Goal: Transaction & Acquisition: Purchase product/service

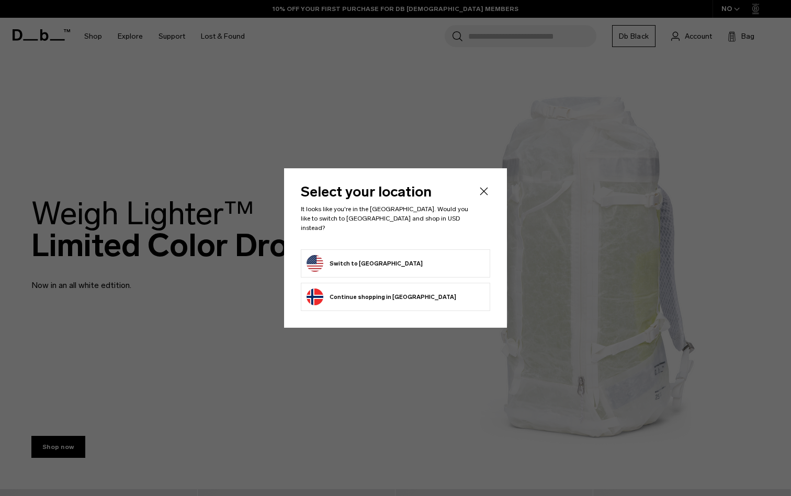
click at [347, 262] on button "Switch to United States" at bounding box center [364, 263] width 116 height 17
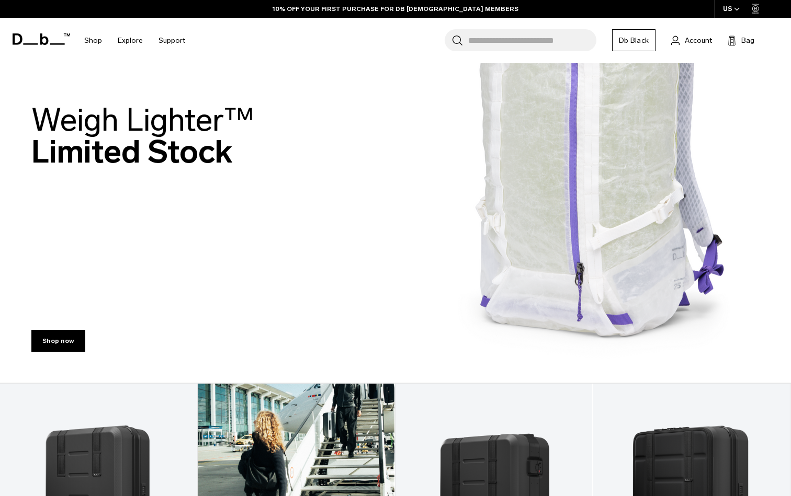
scroll to position [68, 0]
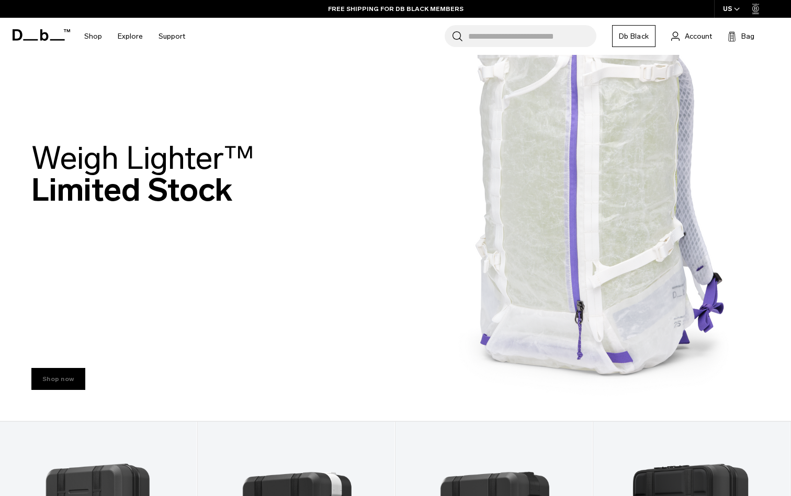
click at [68, 373] on link "Shop now" at bounding box center [58, 379] width 54 height 22
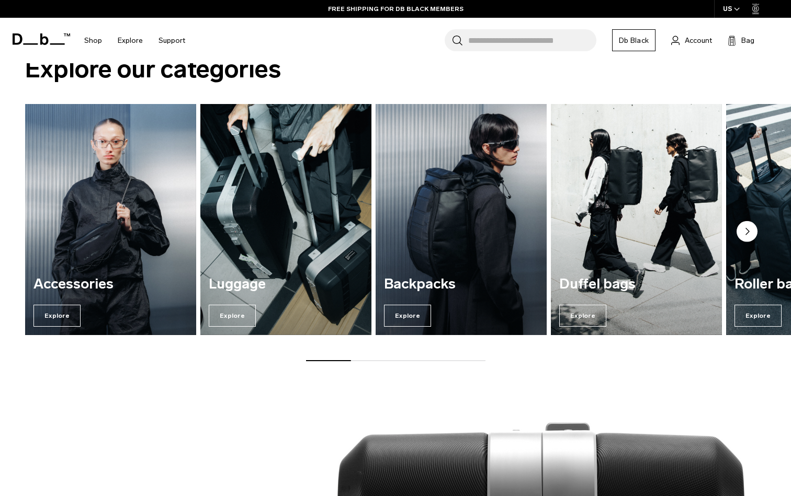
scroll to position [769, 0]
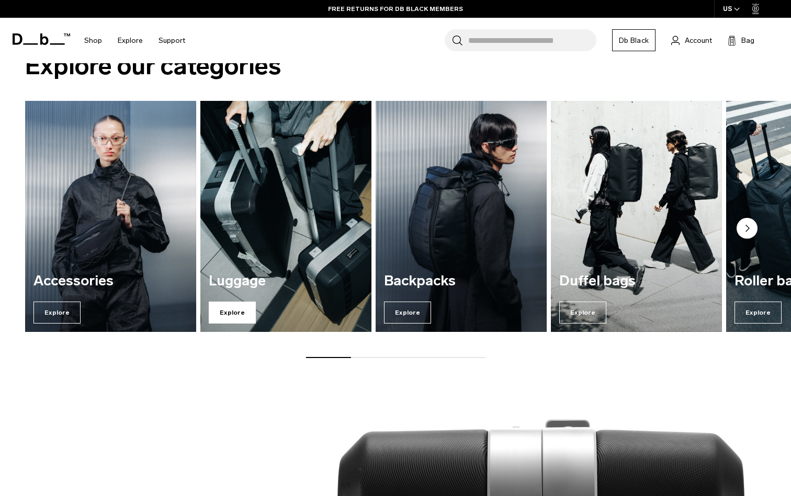
click at [249, 308] on span "Explore" at bounding box center [232, 313] width 47 height 22
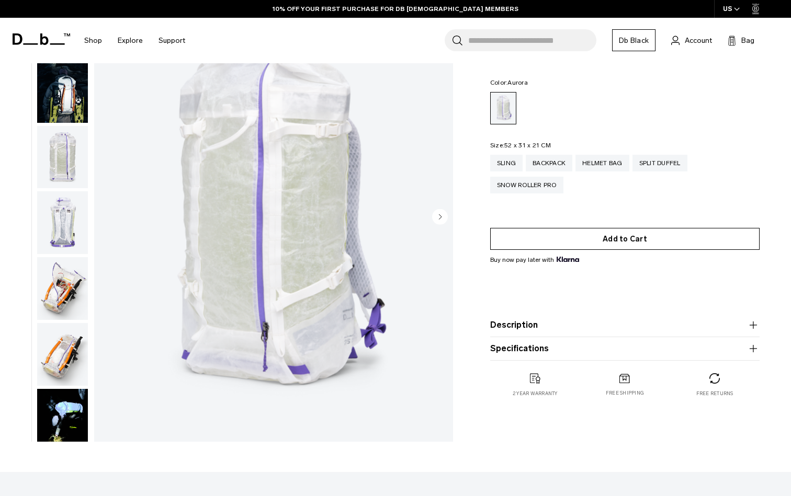
scroll to position [65, 0]
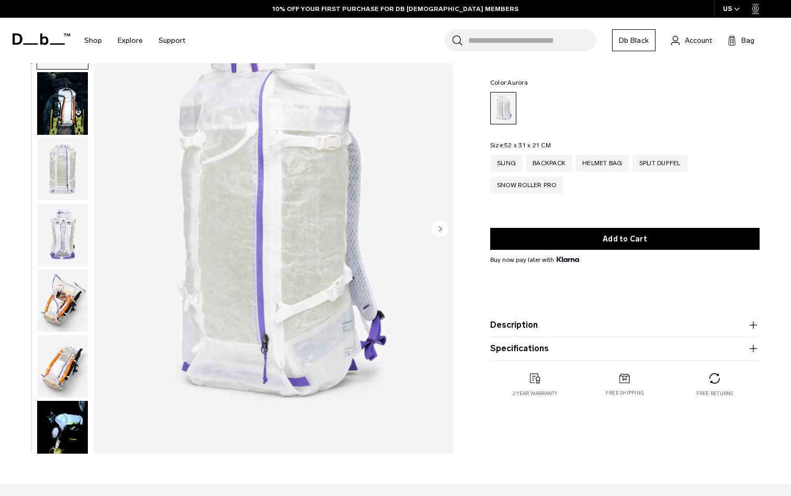
click at [64, 421] on img "button" at bounding box center [62, 432] width 51 height 63
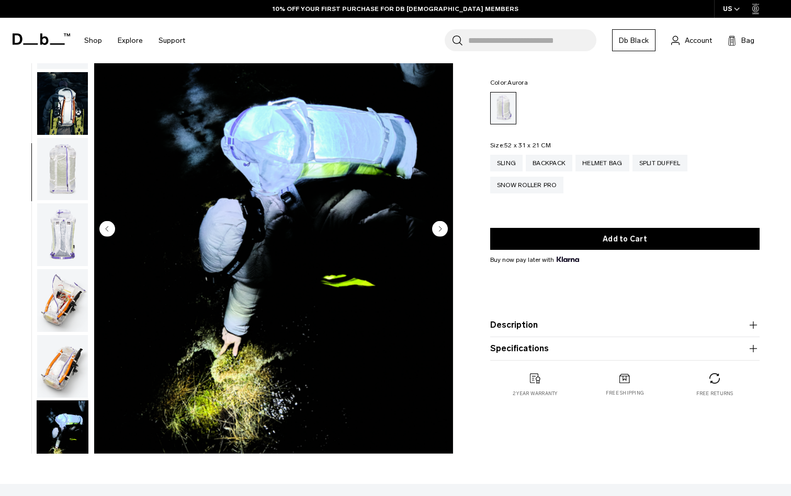
scroll to position [397, 0]
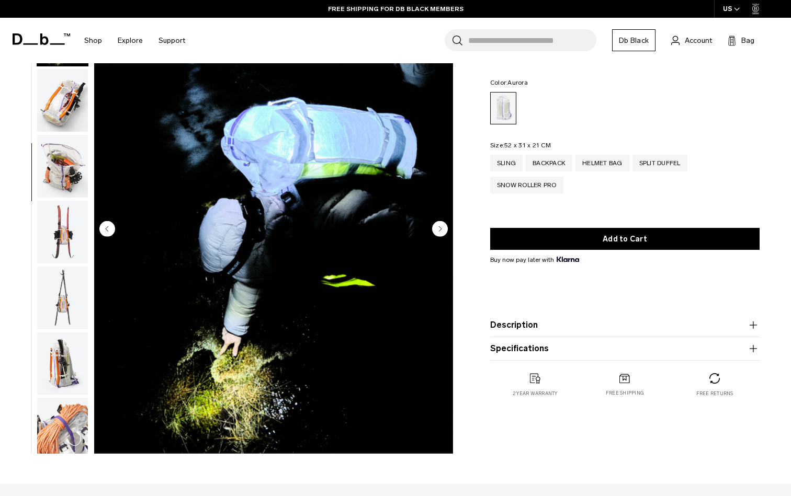
click at [63, 281] on img "button" at bounding box center [62, 298] width 51 height 63
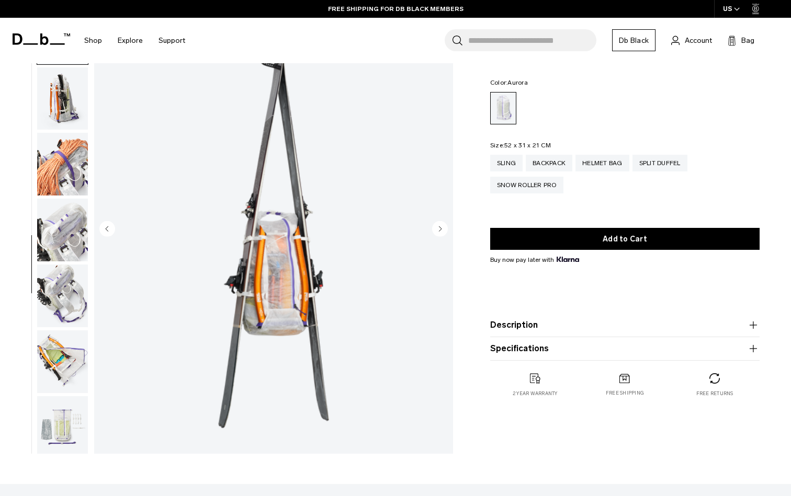
click at [60, 294] on img "button" at bounding box center [62, 296] width 51 height 63
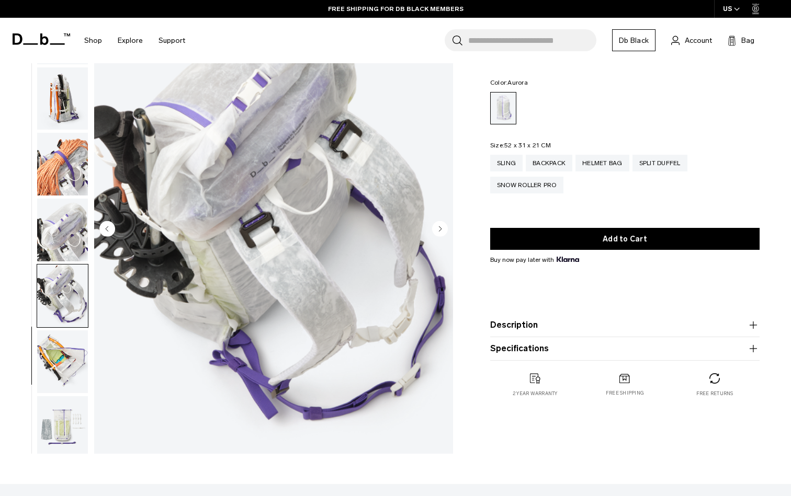
scroll to position [742, 0]
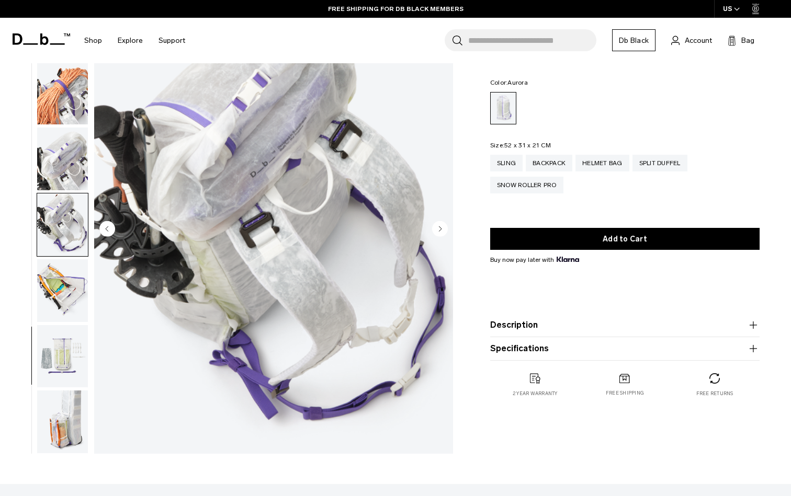
click at [73, 205] on img "button" at bounding box center [62, 224] width 51 height 63
click at [73, 154] on img "button" at bounding box center [62, 159] width 51 height 63
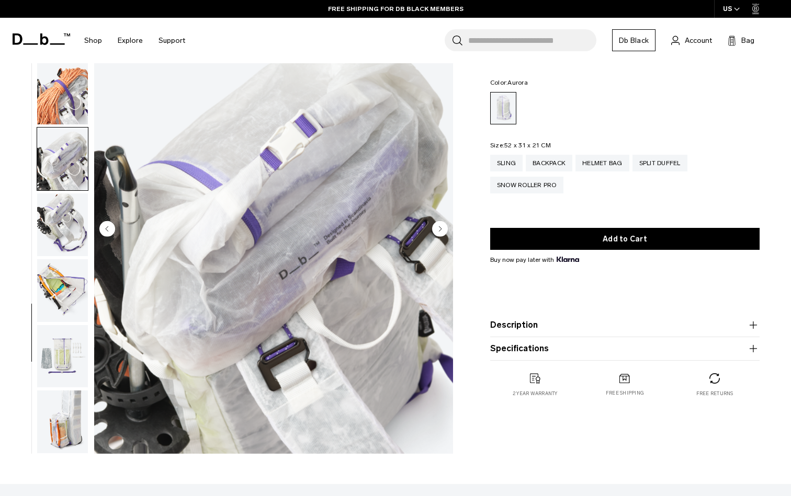
click at [68, 102] on img "button" at bounding box center [62, 93] width 51 height 63
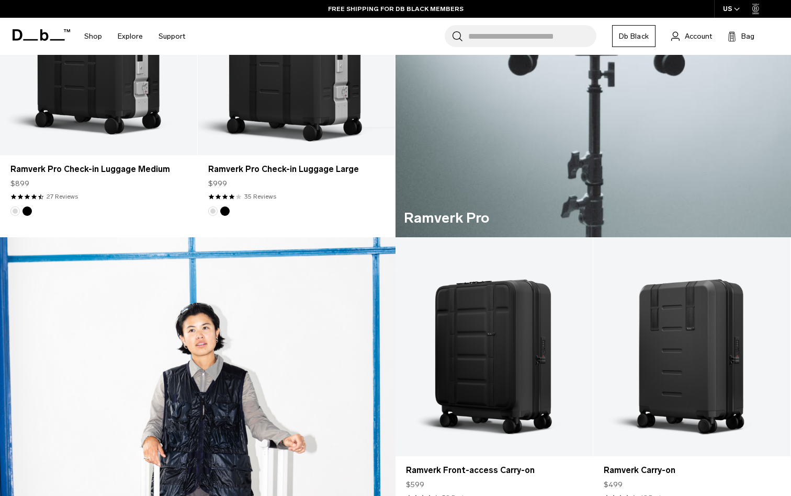
scroll to position [566, 0]
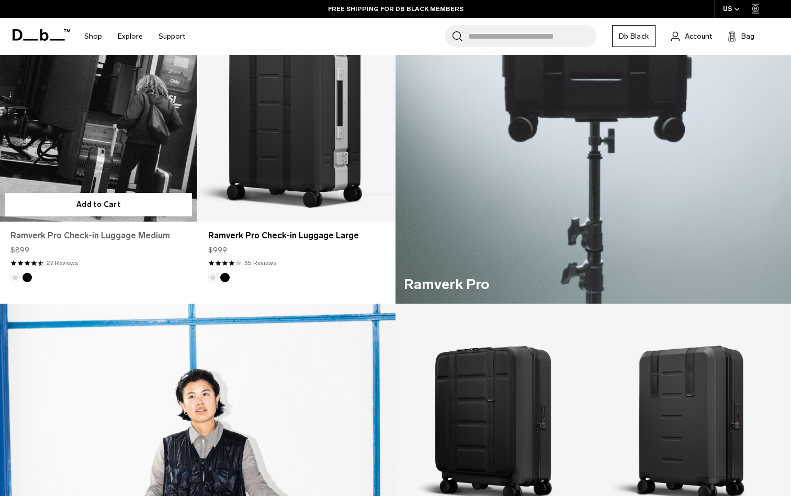
click at [119, 237] on link "Ramverk Pro Check-in Luggage Medium" at bounding box center [98, 236] width 176 height 13
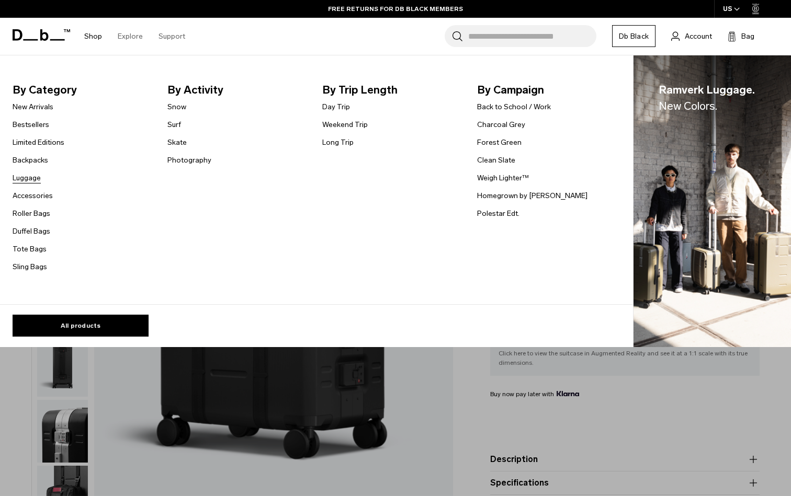
click at [31, 177] on link "Luggage" at bounding box center [27, 178] width 28 height 11
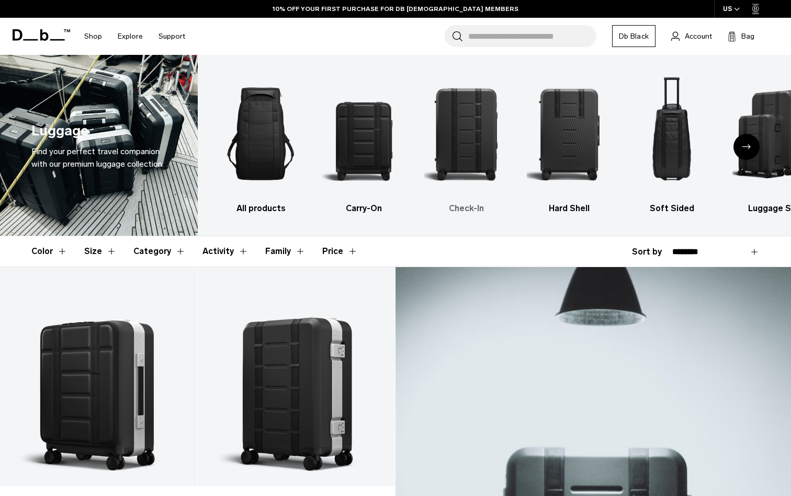
click at [469, 123] on img "3 / 6" at bounding box center [466, 134] width 84 height 127
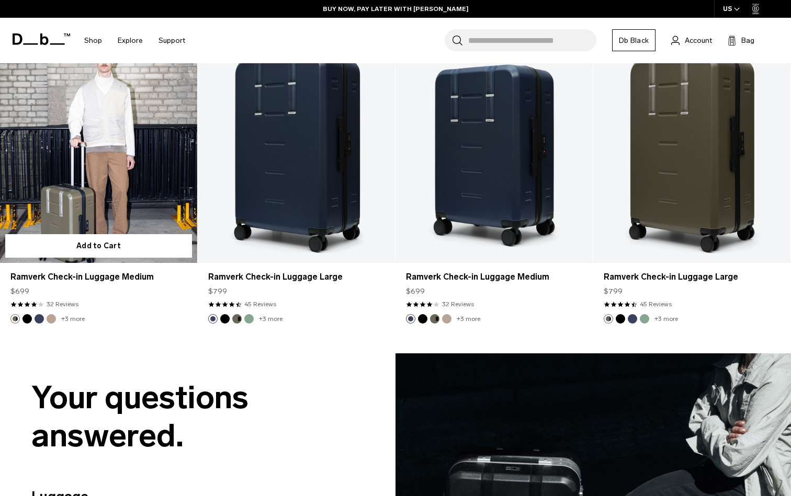
scroll to position [2067, 0]
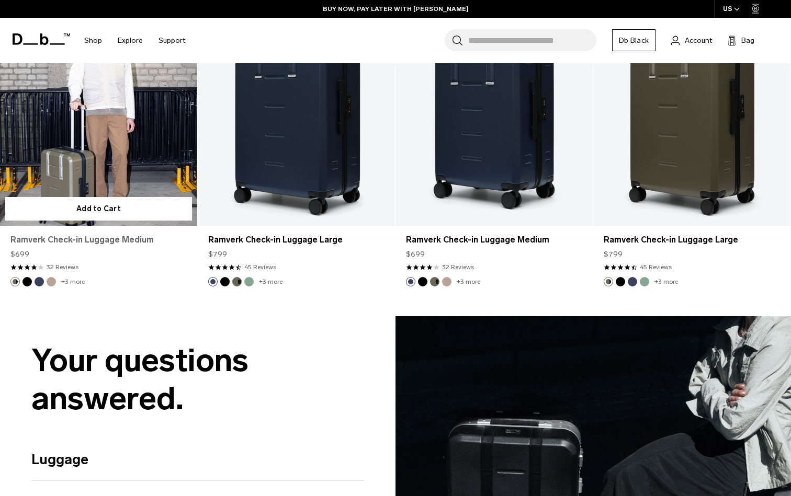
click at [133, 242] on link "Ramverk Check-in Luggage Medium" at bounding box center [98, 240] width 176 height 13
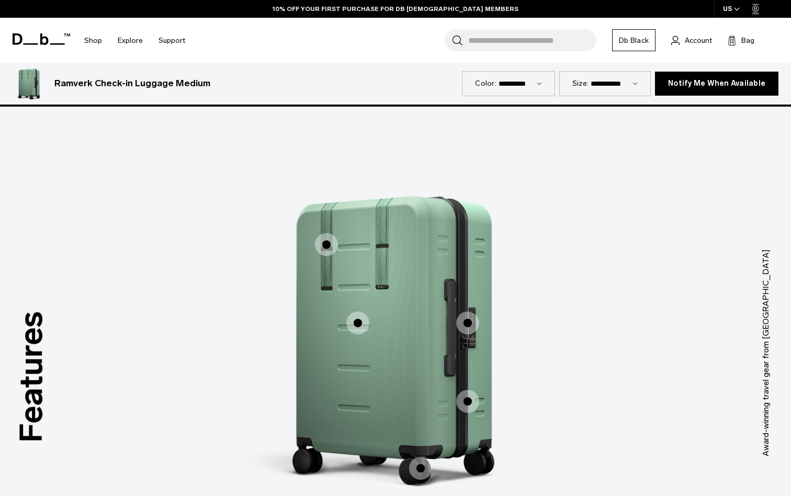
scroll to position [813, 0]
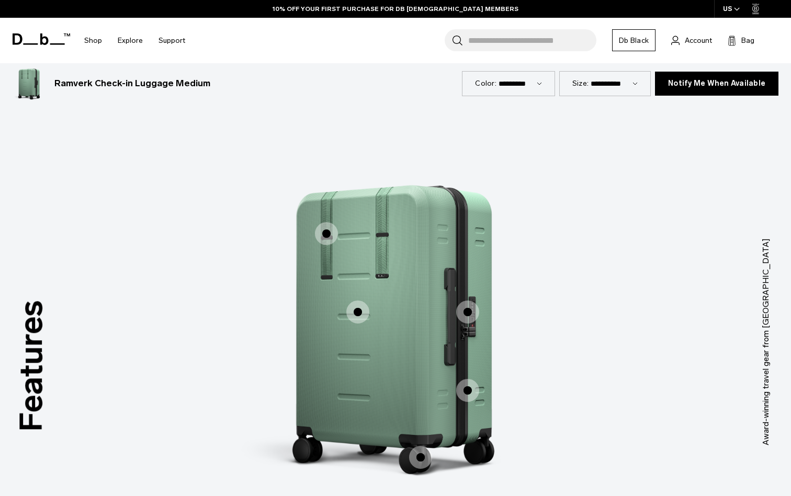
click at [324, 233] on span "1 / 3" at bounding box center [326, 233] width 23 height 23
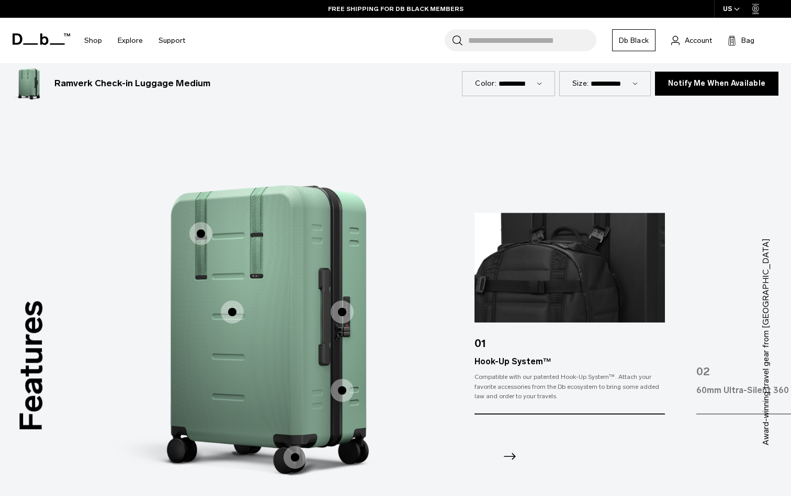
click at [230, 316] on span "1 / 3" at bounding box center [232, 312] width 23 height 23
click at [232, 313] on span "1 / 3" at bounding box center [232, 312] width 23 height 23
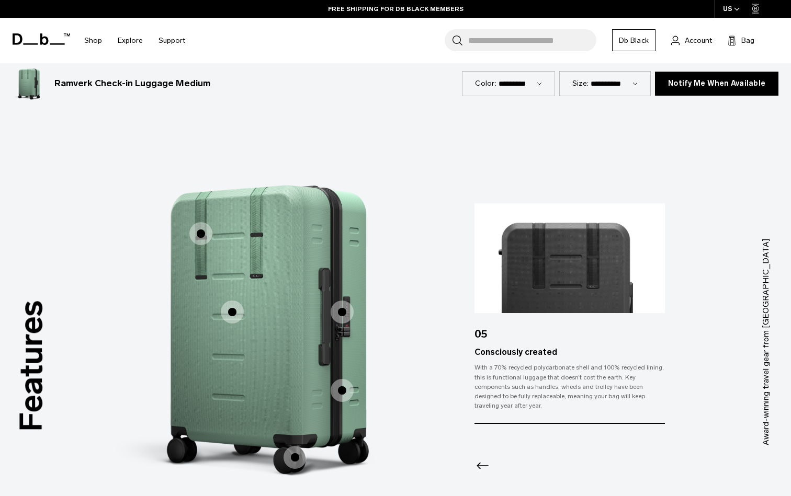
click at [340, 311] on span "1 / 3" at bounding box center [341, 312] width 23 height 23
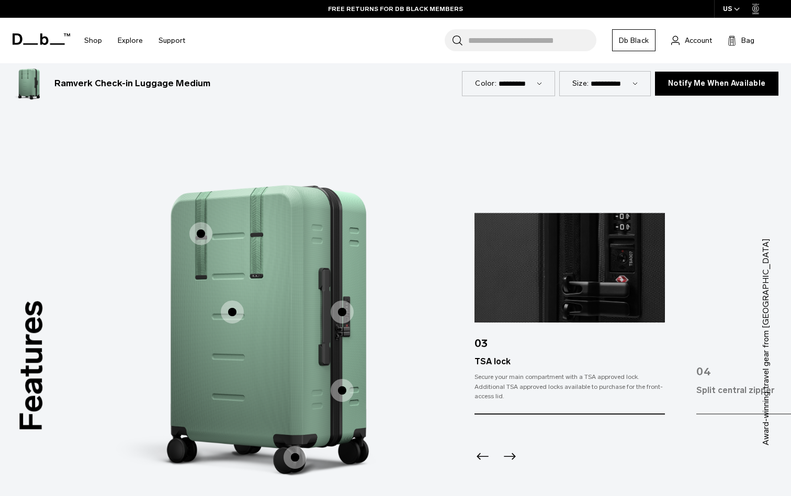
click at [342, 396] on span "1 / 3" at bounding box center [341, 390] width 23 height 23
click at [342, 388] on span "1 / 3" at bounding box center [341, 390] width 23 height 23
